Goal: Obtain resource: Download file/media

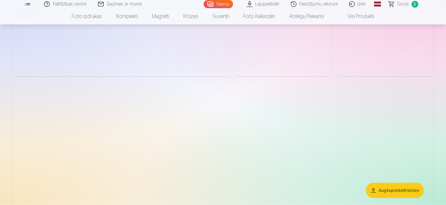
scroll to position [524, 0]
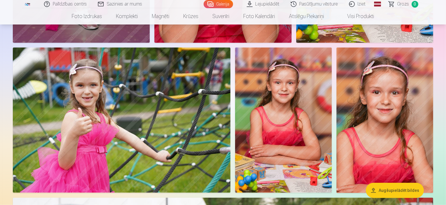
click at [406, 190] on button "Augšupielādēt bildes" at bounding box center [395, 190] width 58 height 15
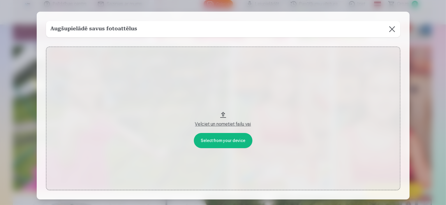
scroll to position [525, 0]
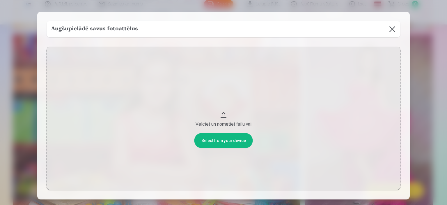
click at [218, 140] on button "Velciet un nometiet failu vai" at bounding box center [224, 118] width 354 height 143
click at [322, 78] on button "Velciet un nometiet failu vai" at bounding box center [224, 118] width 354 height 143
click at [232, 123] on div "Velciet un nometiet failu vai" at bounding box center [223, 124] width 342 height 7
click at [221, 141] on button "Velciet un nometiet failu vai" at bounding box center [224, 118] width 354 height 143
click at [390, 31] on button at bounding box center [392, 29] width 16 height 16
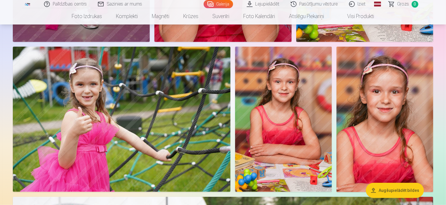
click at [275, 4] on link "Lejupielādēt" at bounding box center [263, 4] width 44 height 8
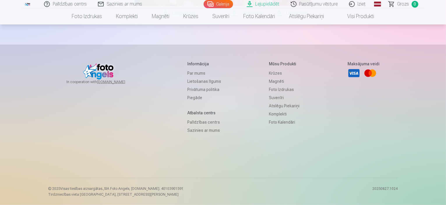
scroll to position [757, 0]
click at [274, 3] on link "Lejupielādēt" at bounding box center [263, 4] width 44 height 8
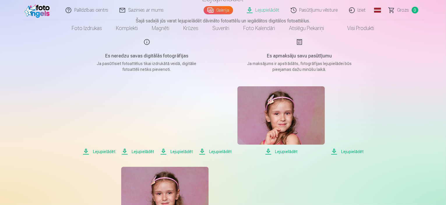
scroll to position [0, 0]
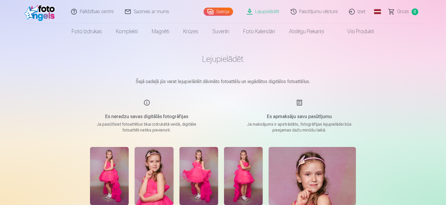
click at [271, 10] on link "Lejupielādēt" at bounding box center [263, 11] width 44 height 23
click at [268, 9] on link "Lejupielādēt" at bounding box center [263, 11] width 44 height 23
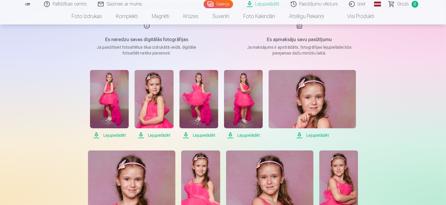
scroll to position [87, 0]
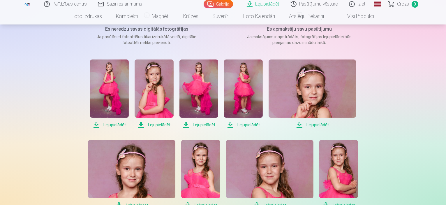
click at [110, 124] on span "Lejupielādēt" at bounding box center [109, 124] width 39 height 7
click at [103, 124] on span "Lejupielādēt" at bounding box center [109, 124] width 39 height 7
click at [96, 124] on span "Lejupielādēt" at bounding box center [109, 124] width 39 height 7
click at [273, 3] on link "Lejupielādēt" at bounding box center [263, 4] width 44 height 8
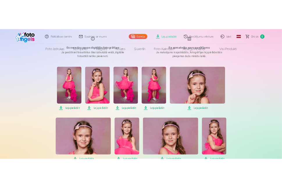
scroll to position [0, 0]
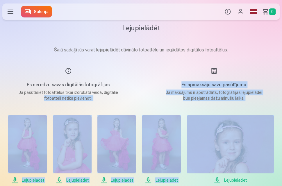
drag, startPoint x: 8, startPoint y: 99, endPoint x: 317, endPoint y: 121, distance: 309.7
click at [282, 121] on html "Produkti Info Profils Foto izdrukas 5 Komplekti 4 Magnēti 7 Krūzes 9 Suvenīri 9…" at bounding box center [141, 93] width 282 height 186
drag, startPoint x: 14, startPoint y: 107, endPoint x: 202, endPoint y: 128, distance: 189.6
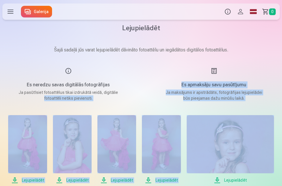
click at [207, 128] on img at bounding box center [230, 144] width 87 height 58
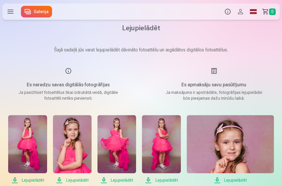
click at [12, 94] on div "Es neredzu savas digitālās fotogrāfijas Ja pasūtīsiet fotoattēlus tikai izdrukā…" at bounding box center [68, 85] width 132 height 34
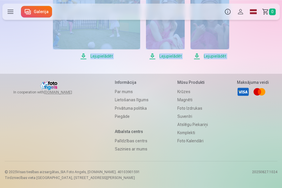
scroll to position [1088, 0]
drag, startPoint x: 10, startPoint y: 77, endPoint x: 271, endPoint y: 45, distance: 262.9
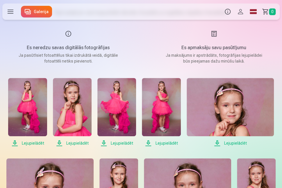
scroll to position [116, 0]
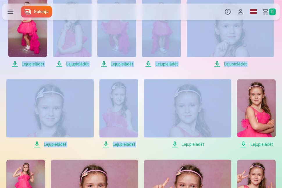
drag, startPoint x: 3, startPoint y: 71, endPoint x: 211, endPoint y: 98, distance: 209.6
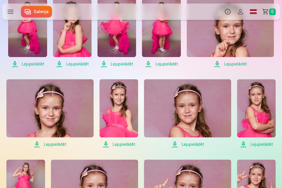
click at [119, 109] on img at bounding box center [119, 108] width 39 height 58
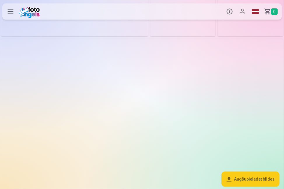
scroll to position [495, 0]
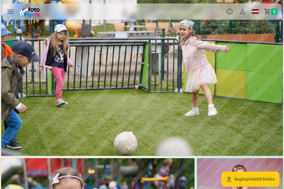
click at [245, 183] on button "Augšupielādēt bildes" at bounding box center [250, 179] width 58 height 15
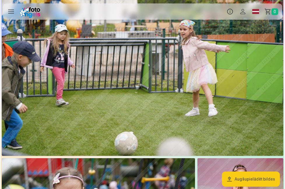
scroll to position [497, 0]
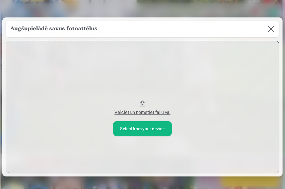
click at [148, 113] on div "Velciet un nometiet failu vai" at bounding box center [142, 112] width 261 height 7
click at [147, 133] on button "Velciet un nometiet failu vai" at bounding box center [142, 107] width 273 height 132
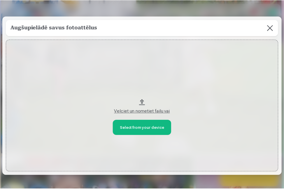
scroll to position [0, 0]
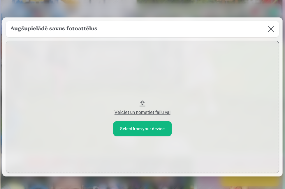
click at [142, 101] on button "Velciet un nometiet failu vai" at bounding box center [142, 107] width 273 height 132
click at [266, 30] on button at bounding box center [271, 29] width 16 height 16
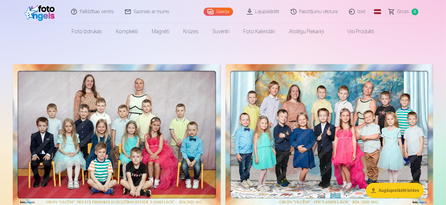
click at [271, 13] on link "Lejupielādēt" at bounding box center [263, 11] width 44 height 23
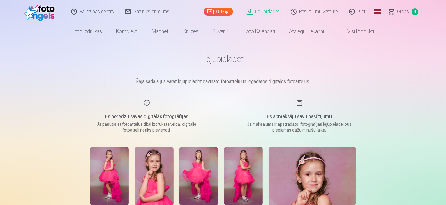
click at [229, 57] on h1 "Lejupielādēt" at bounding box center [222, 59] width 291 height 10
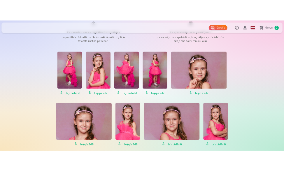
scroll to position [135, 0]
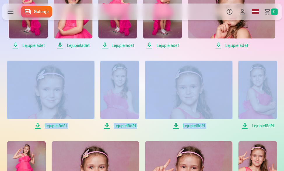
drag, startPoint x: 7, startPoint y: 54, endPoint x: 284, endPoint y: 85, distance: 279.4
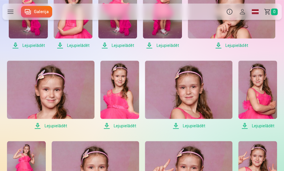
drag, startPoint x: 88, startPoint y: 56, endPoint x: 63, endPoint y: 56, distance: 25.3
drag, startPoint x: 139, startPoint y: 126, endPoint x: 142, endPoint y: 129, distance: 4.3
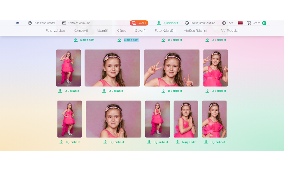
scroll to position [281, 0]
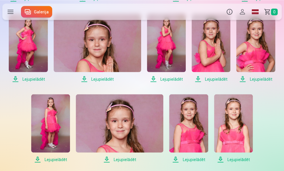
scroll to position [368, 0]
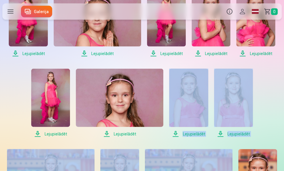
drag, startPoint x: 182, startPoint y: 145, endPoint x: 138, endPoint y: 142, distance: 44.1
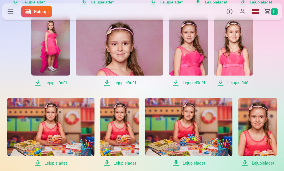
scroll to position [455, 0]
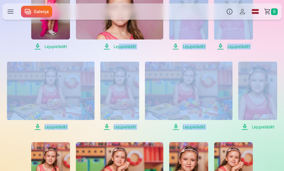
drag, startPoint x: 119, startPoint y: 52, endPoint x: 266, endPoint y: 82, distance: 150.8
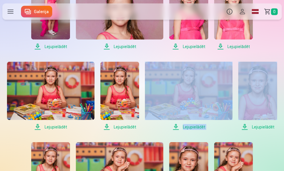
drag, startPoint x: 155, startPoint y: 56, endPoint x: 266, endPoint y: 85, distance: 114.5
click at [199, 83] on img at bounding box center [188, 91] width 87 height 58
click at [198, 84] on img at bounding box center [188, 91] width 87 height 58
click at [199, 84] on img at bounding box center [188, 91] width 87 height 58
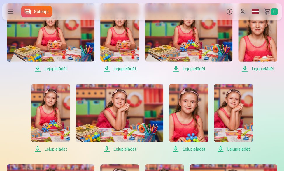
scroll to position [572, 0]
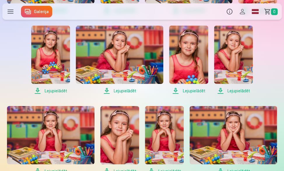
click at [164, 98] on div "Lejupielādēt Lejupielādēt Lejupielādēt Lejupielādēt Lejupielādēt Lejupielādēt L…" at bounding box center [141, 59] width 279 height 1033
click at [266, 51] on div "Lejupielādēt Lejupielādēt Lejupielādēt Lejupielādēt Lejupielādēt Lejupielādēt L…" at bounding box center [141, 59] width 279 height 1033
drag, startPoint x: 203, startPoint y: 101, endPoint x: 204, endPoint y: 105, distance: 4.3
click at [204, 103] on div "Lejupielādēt Lejupielādēt Lejupielādēt Lejupielādēt Lejupielādēt Lejupielādēt L…" at bounding box center [141, 59] width 279 height 1033
click at [167, 98] on div "Lejupielādēt Lejupielādēt Lejupielādēt Lejupielādēt Lejupielādēt Lejupielādēt L…" at bounding box center [141, 59] width 279 height 1033
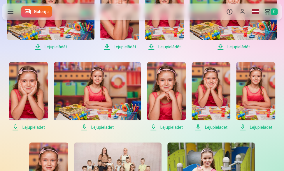
scroll to position [717, 0]
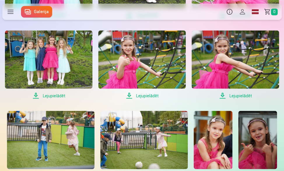
scroll to position [980, 0]
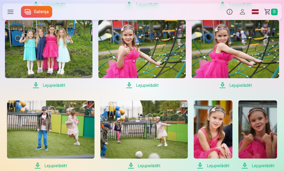
click at [200, 139] on img at bounding box center [212, 129] width 39 height 58
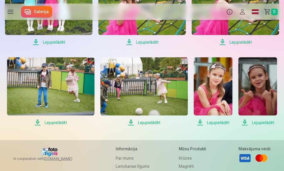
scroll to position [1038, 0]
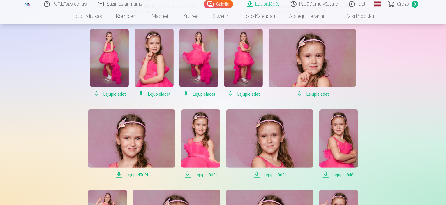
scroll to position [116, 0]
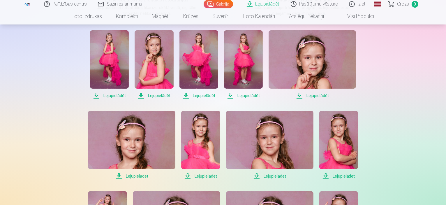
click at [283, 3] on link "Pasūtījumu vēsture" at bounding box center [314, 4] width 58 height 8
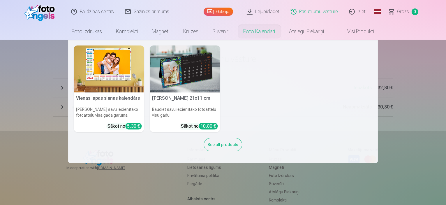
click at [260, 123] on div "Vienas lapas sienas kalendārs Parādiet savu iecienītāko fotoattēlu visa gada ga…" at bounding box center [223, 101] width 298 height 112
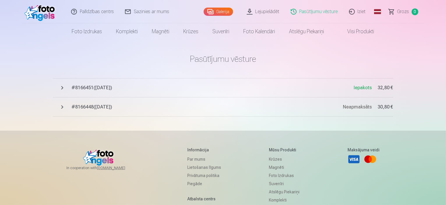
click at [110, 108] on span "# 8166448 ( 11.06.2025 )" at bounding box center [207, 106] width 271 height 7
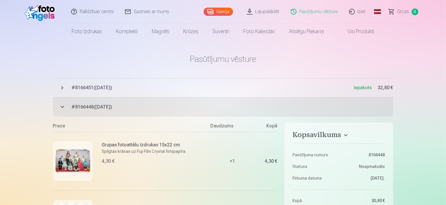
click at [109, 92] on button "# 8166451 ( 11.06.2025 ) Iepakots 32,80 €" at bounding box center [223, 87] width 340 height 19
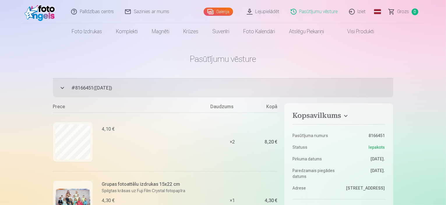
click at [283, 57] on h1 "Pasūtījumu vēsture" at bounding box center [223, 59] width 340 height 10
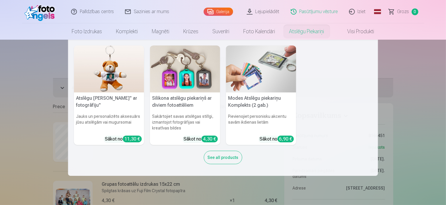
click at [283, 31] on link "Atslēgu piekariņi" at bounding box center [306, 31] width 49 height 16
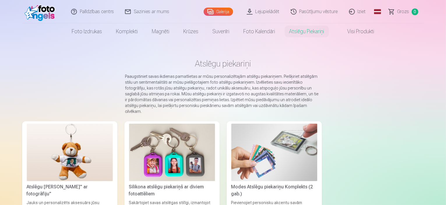
click at [283, 12] on link "Pasūtījumu vēsture" at bounding box center [314, 11] width 58 height 23
